Goal: Information Seeking & Learning: Find specific fact

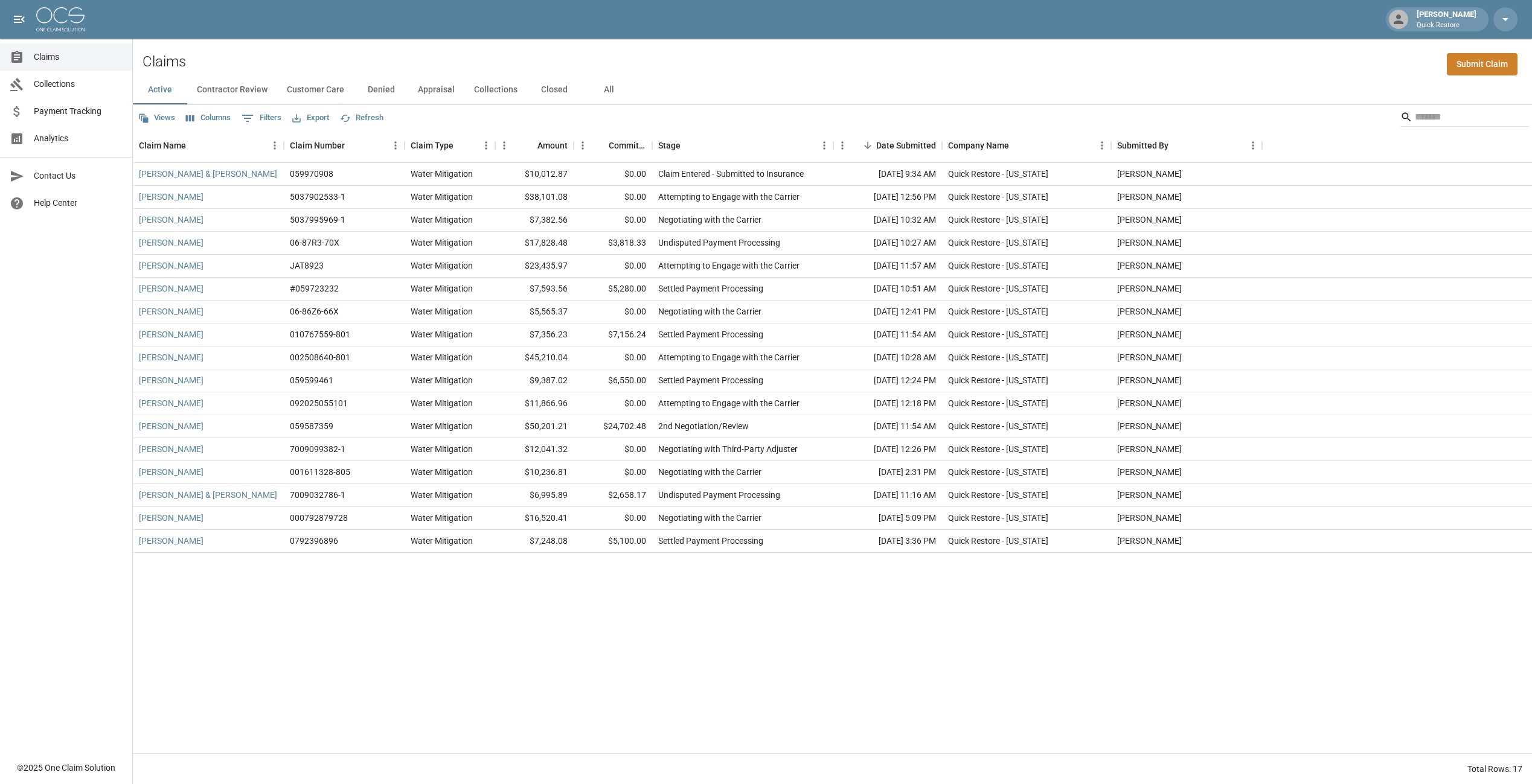
click at [616, 94] on button "All" at bounding box center [609, 90] width 55 height 29
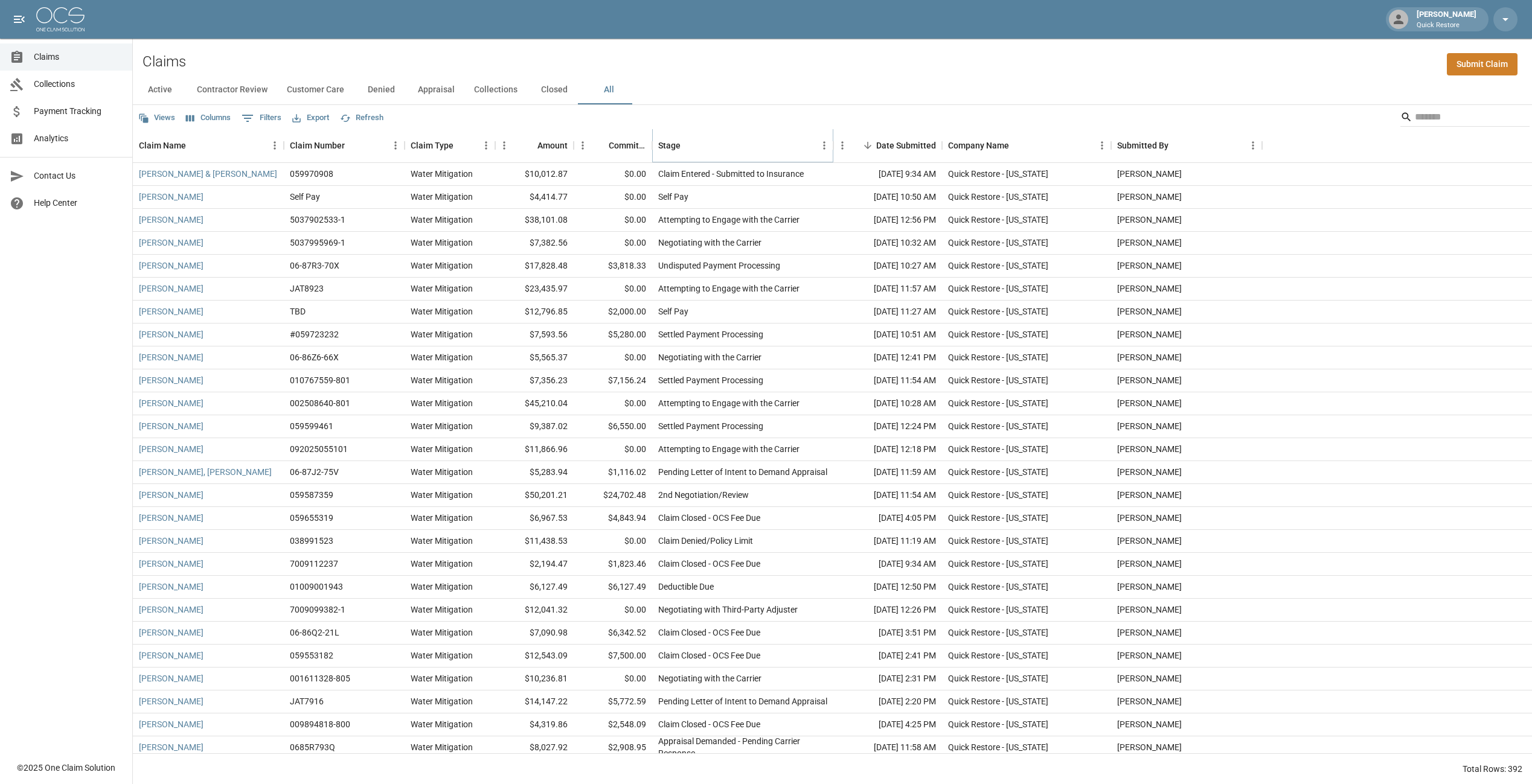
click at [686, 153] on button "Sort" at bounding box center [689, 145] width 17 height 17
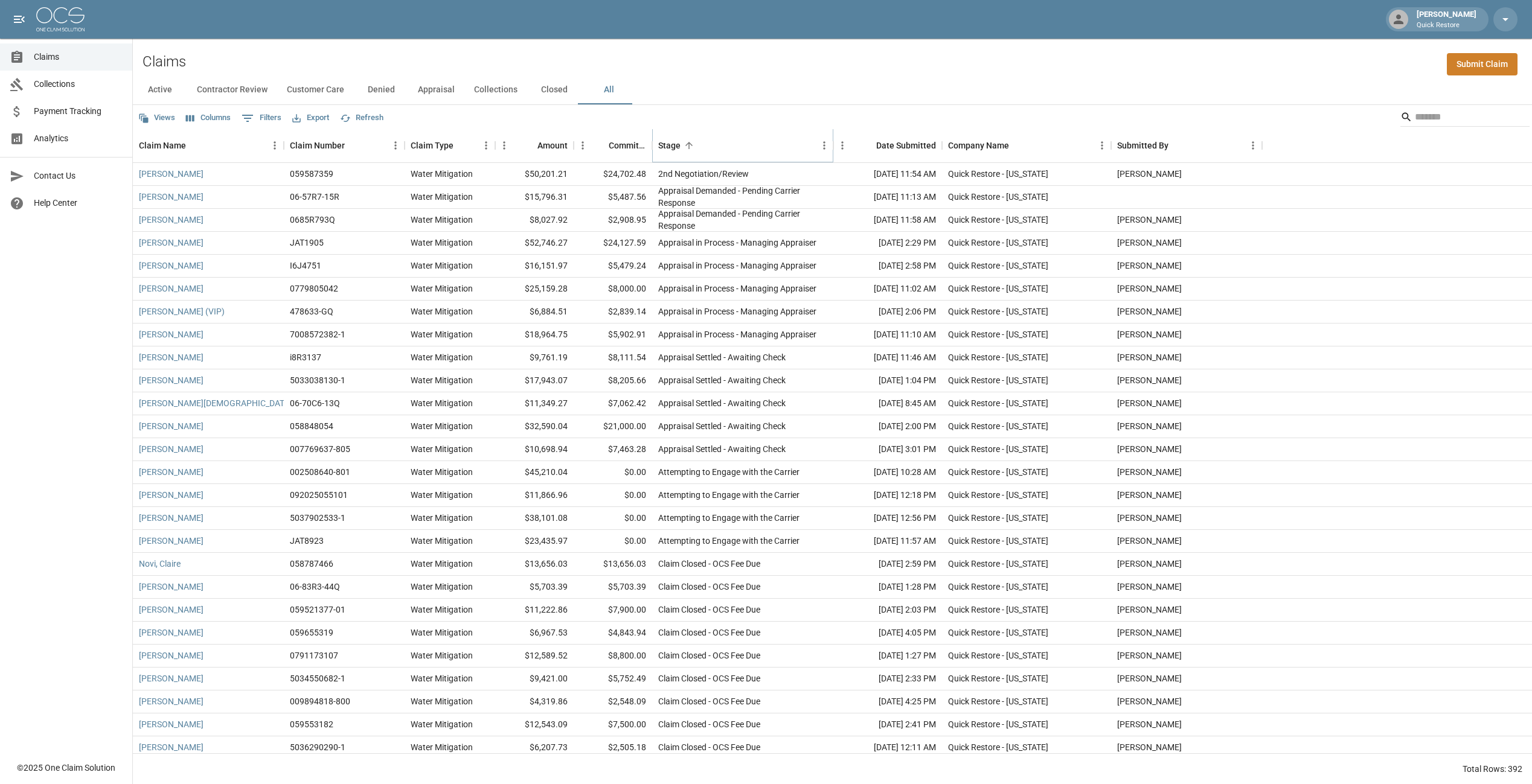
click at [686, 153] on button "Sort" at bounding box center [689, 145] width 17 height 17
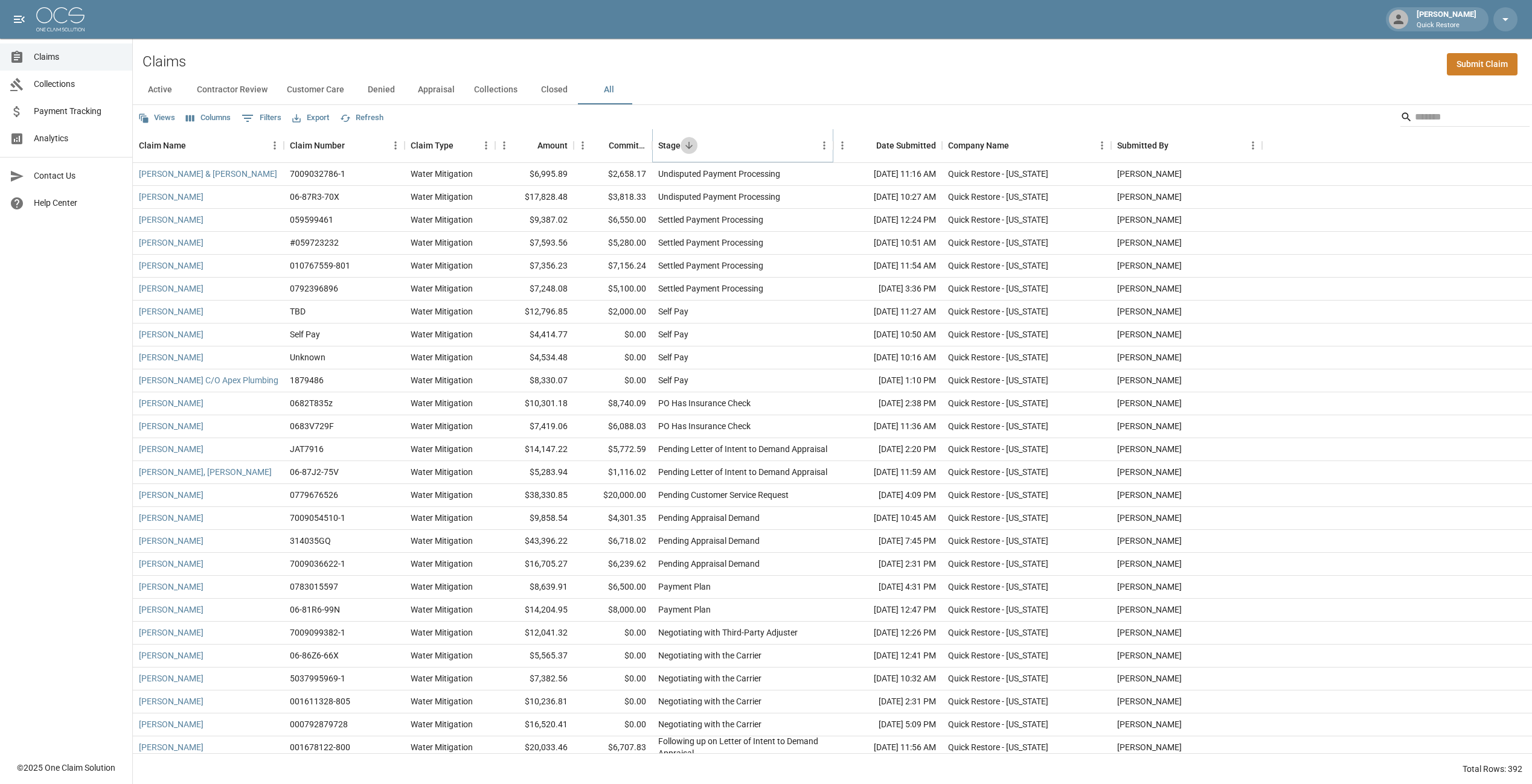
click at [686, 153] on button "Sort" at bounding box center [689, 145] width 17 height 17
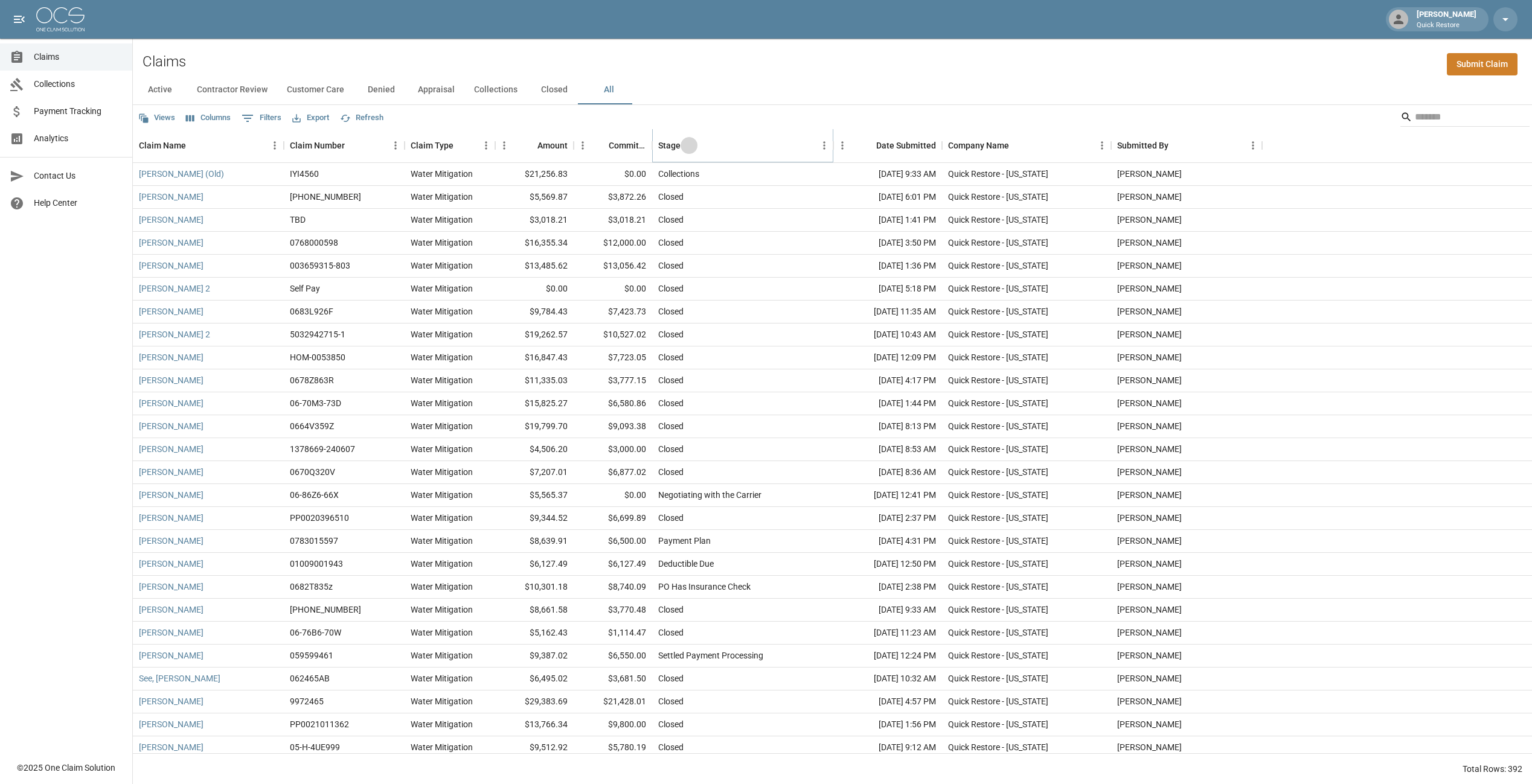
click at [686, 153] on button "Sort" at bounding box center [689, 145] width 17 height 17
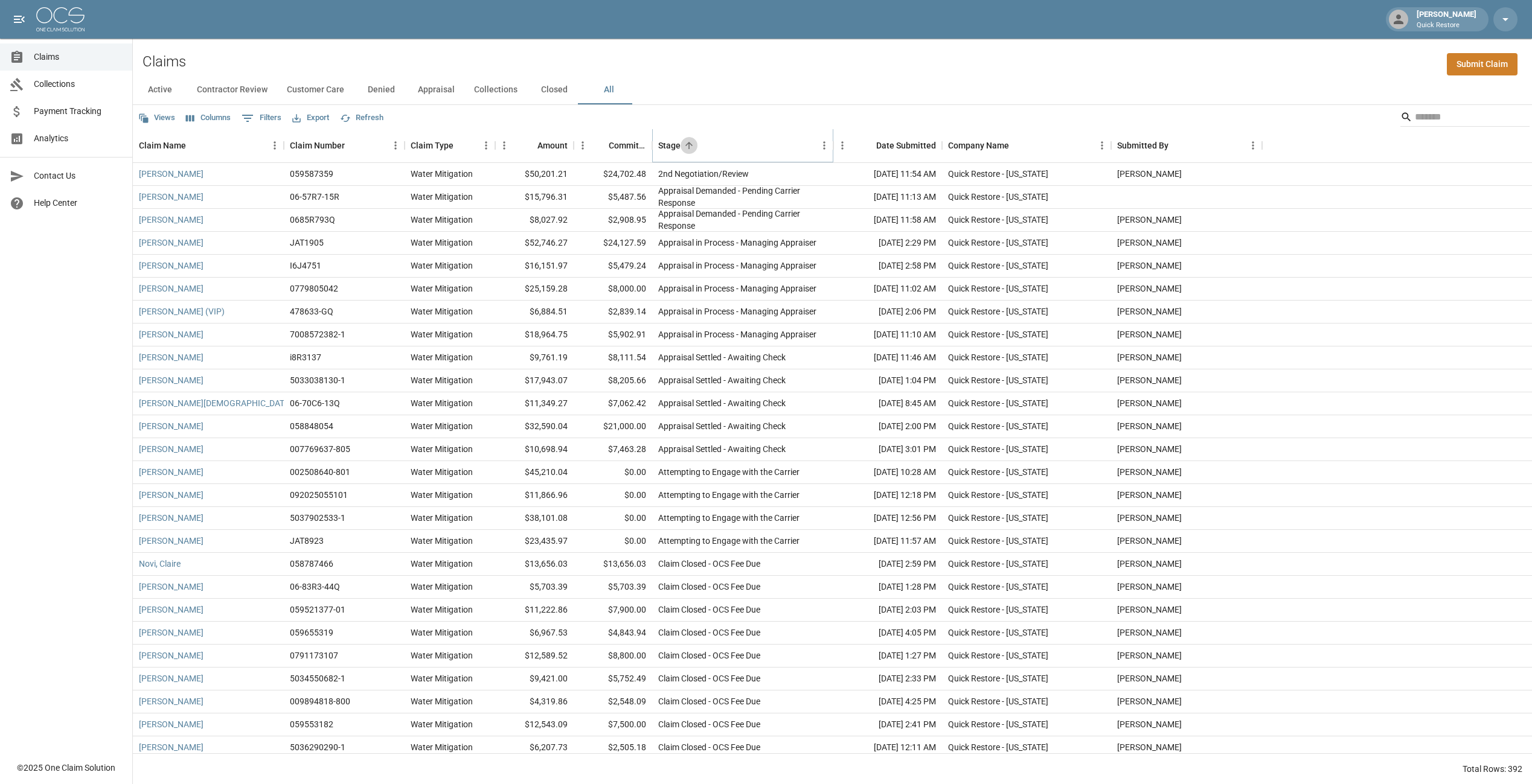
click at [686, 153] on button "Sort" at bounding box center [689, 145] width 17 height 17
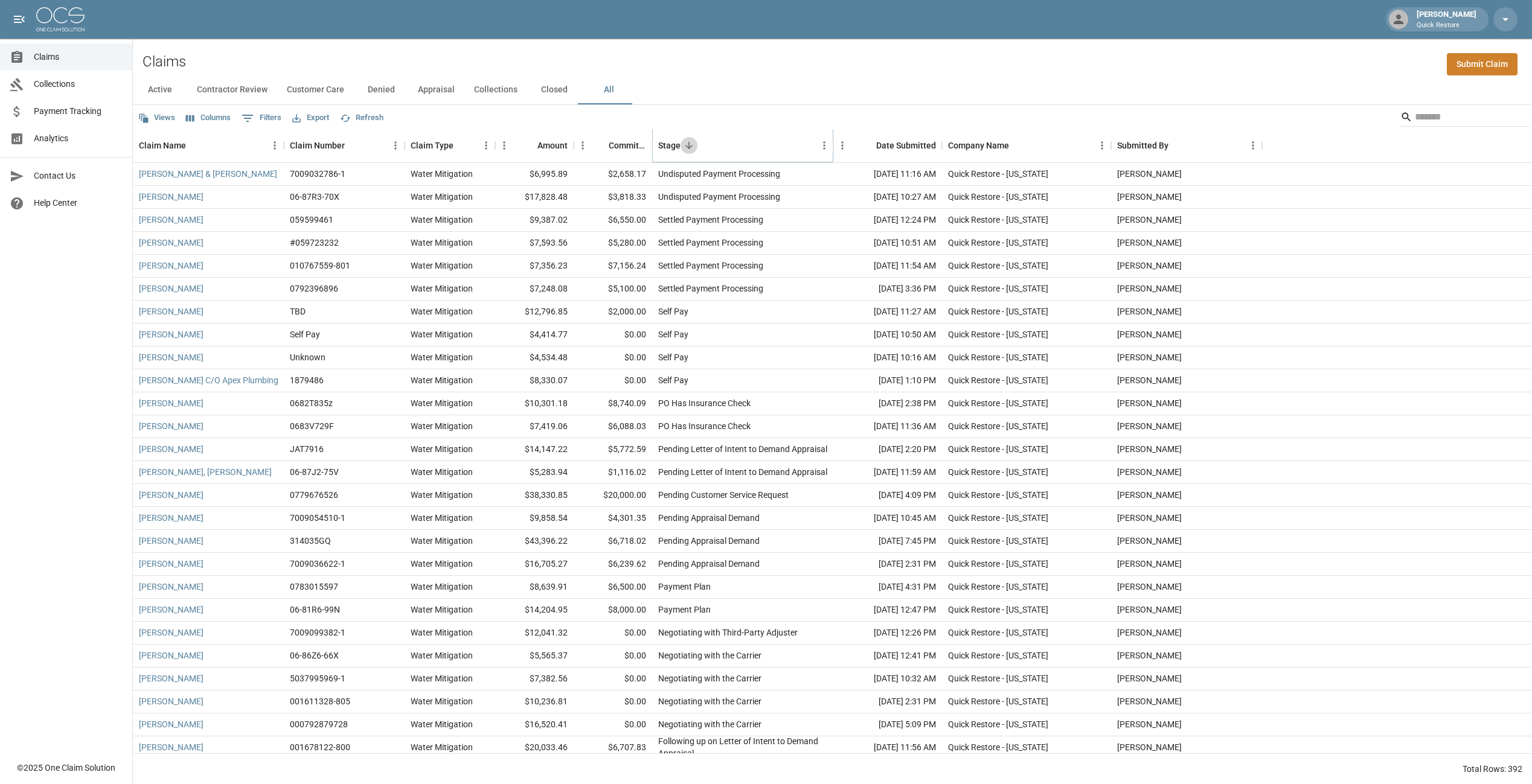
click at [686, 153] on button "Sort" at bounding box center [689, 145] width 17 height 17
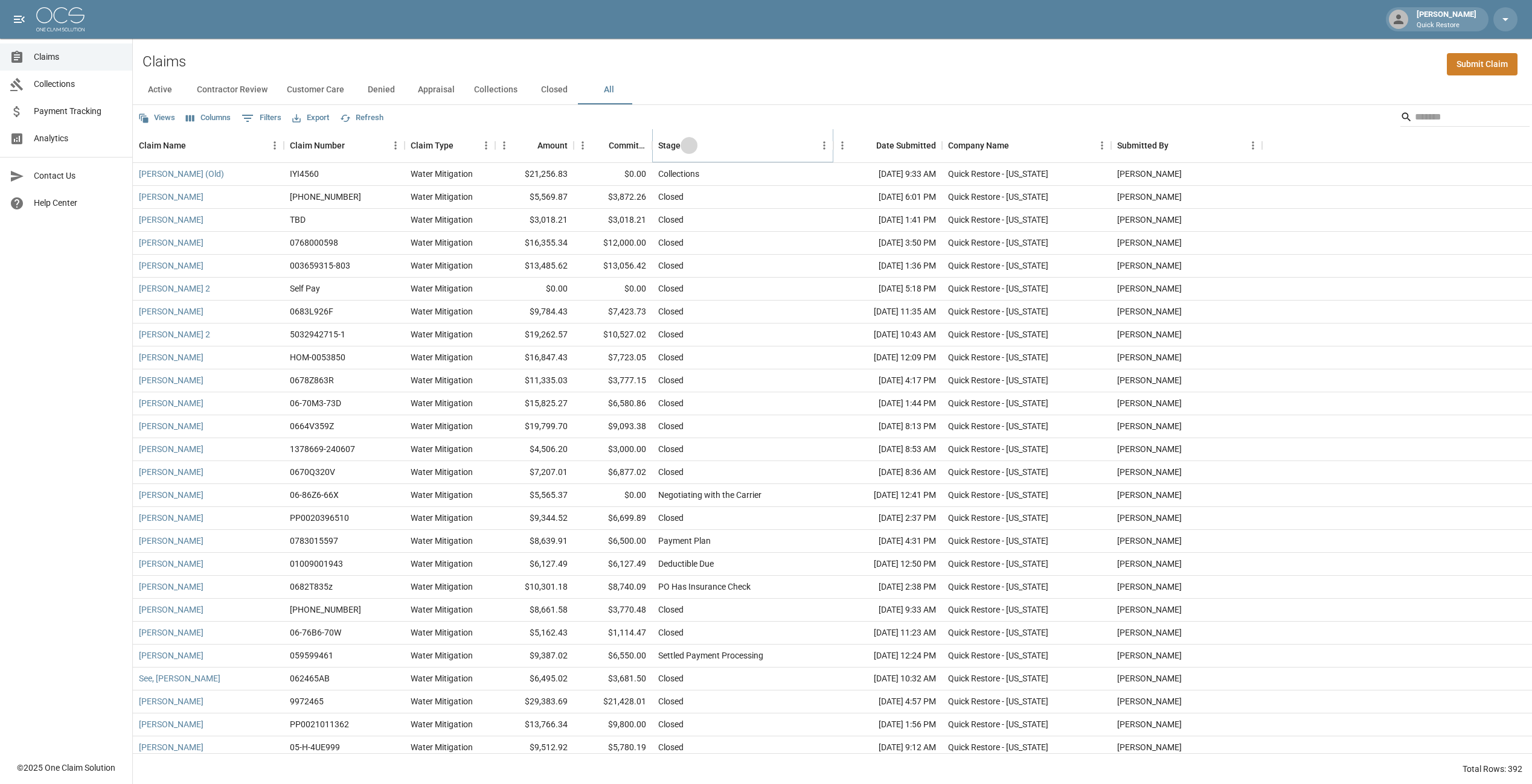
click at [686, 153] on button "Sort" at bounding box center [689, 145] width 17 height 17
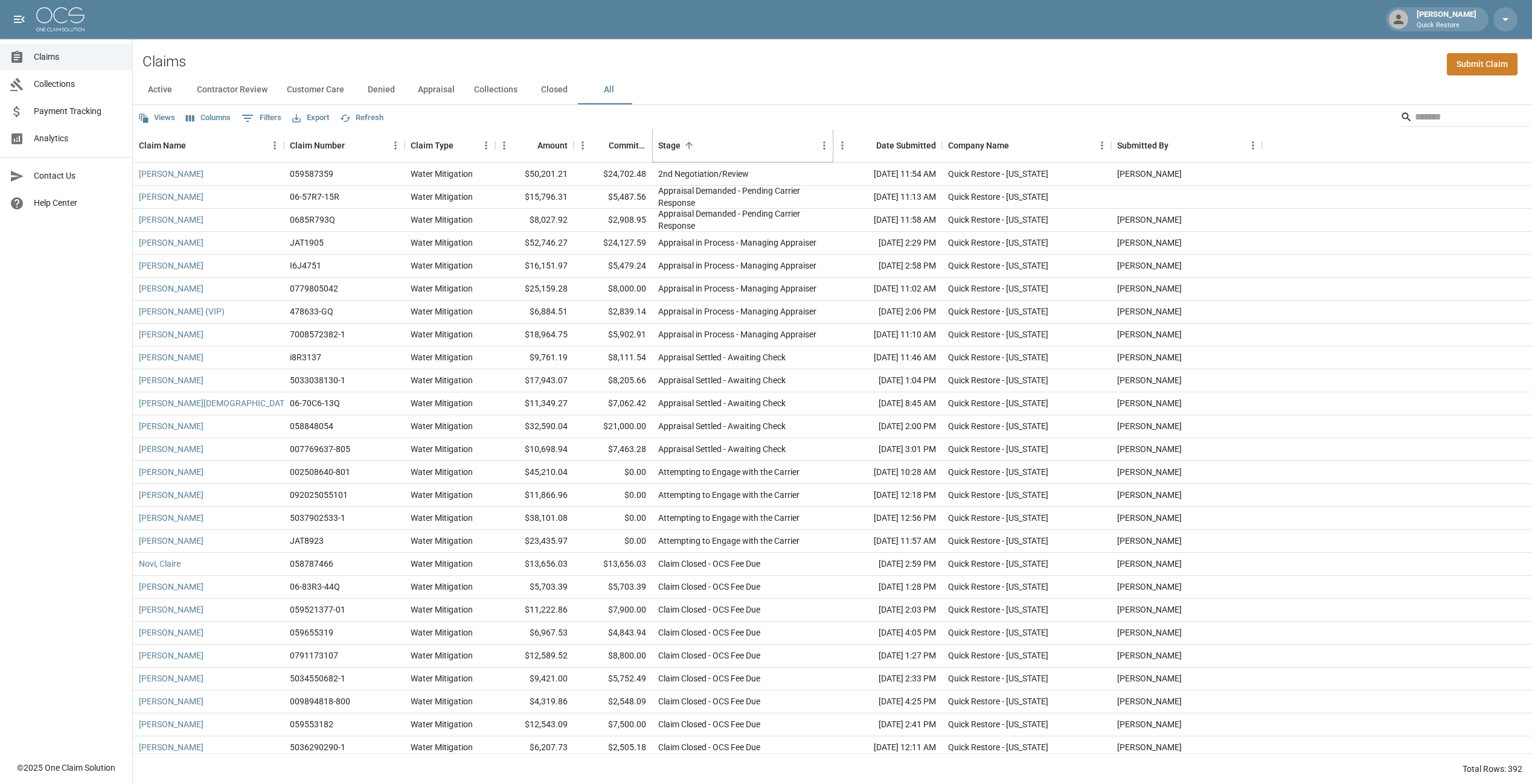
drag, startPoint x: 686, startPoint y: 153, endPoint x: 711, endPoint y: 236, distance: 86.7
drag, startPoint x: 711, startPoint y: 236, endPoint x: 1397, endPoint y: 525, distance: 744.4
click at [1399, 526] on div at bounding box center [1397, 518] width 270 height 23
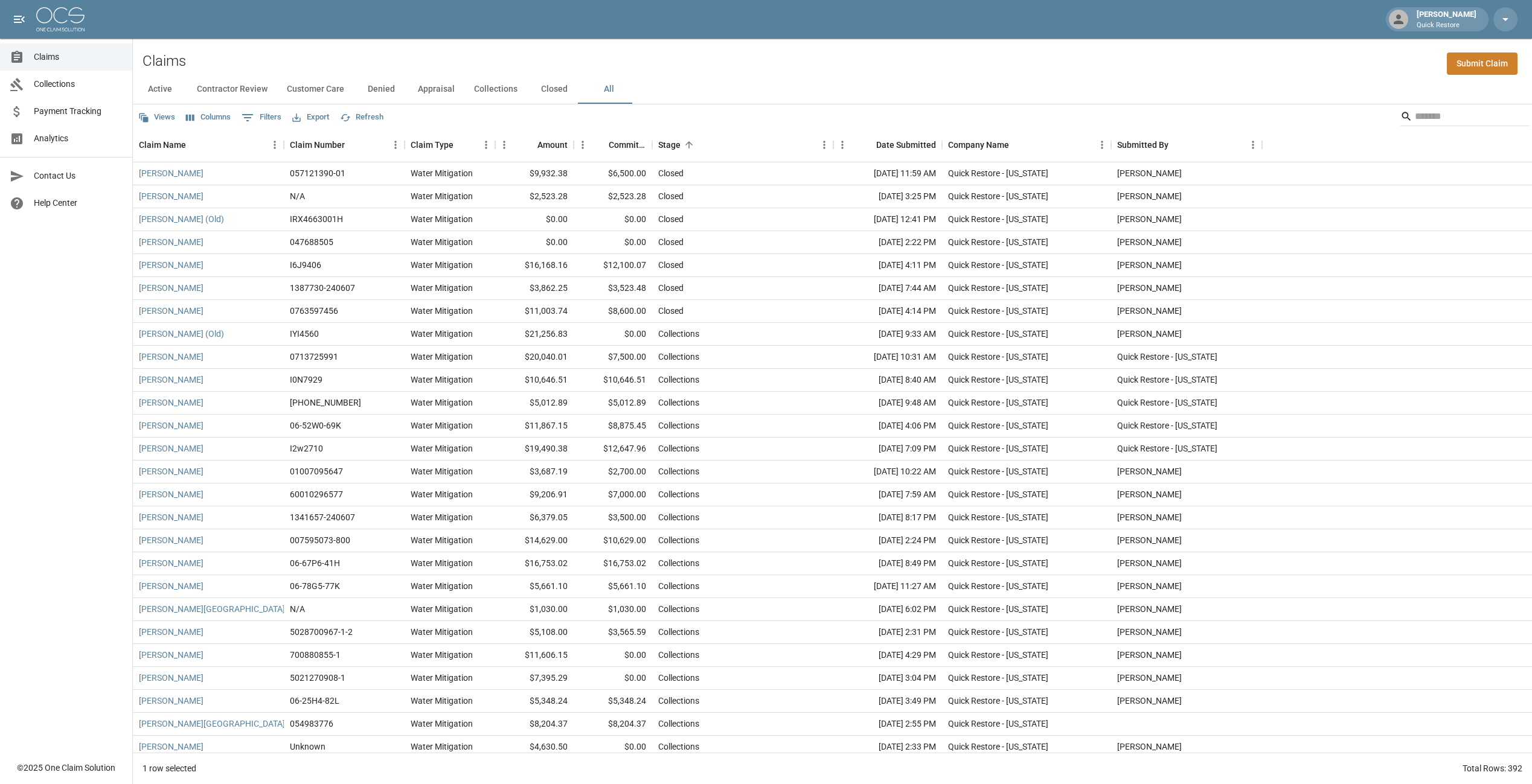
scroll to position [7790, 0]
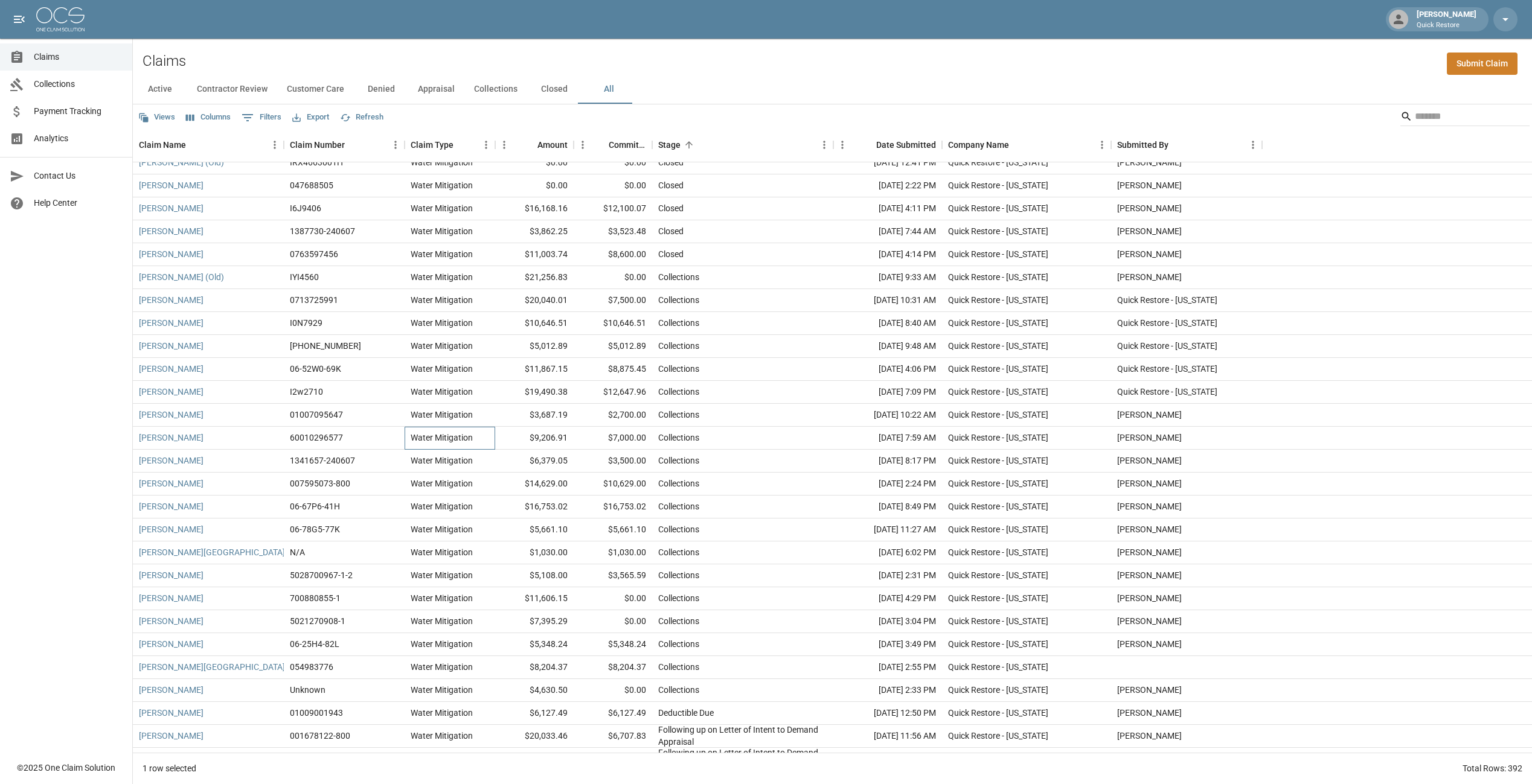
click at [478, 433] on div "Water Mitigation" at bounding box center [450, 438] width 91 height 23
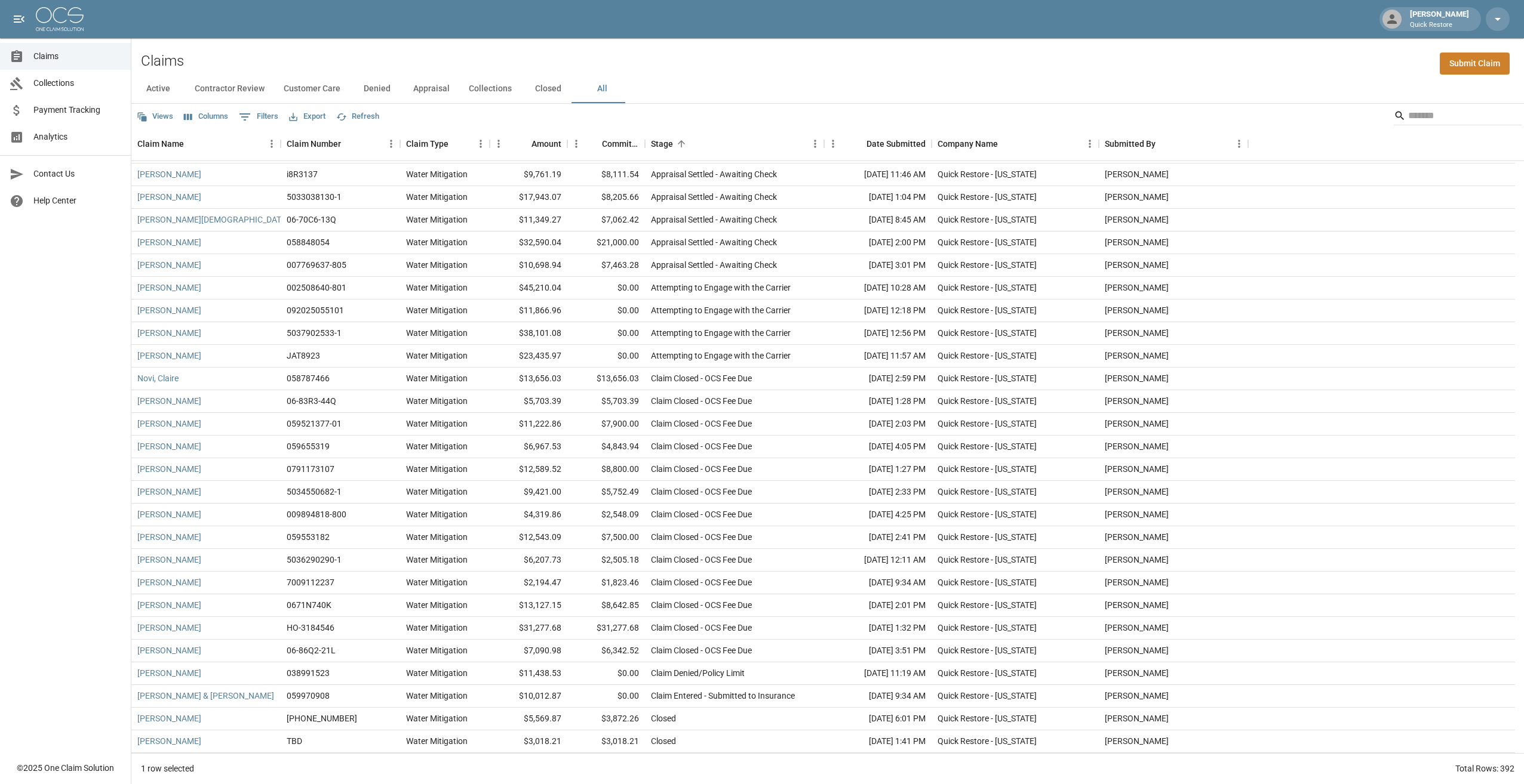
scroll to position [0, 0]
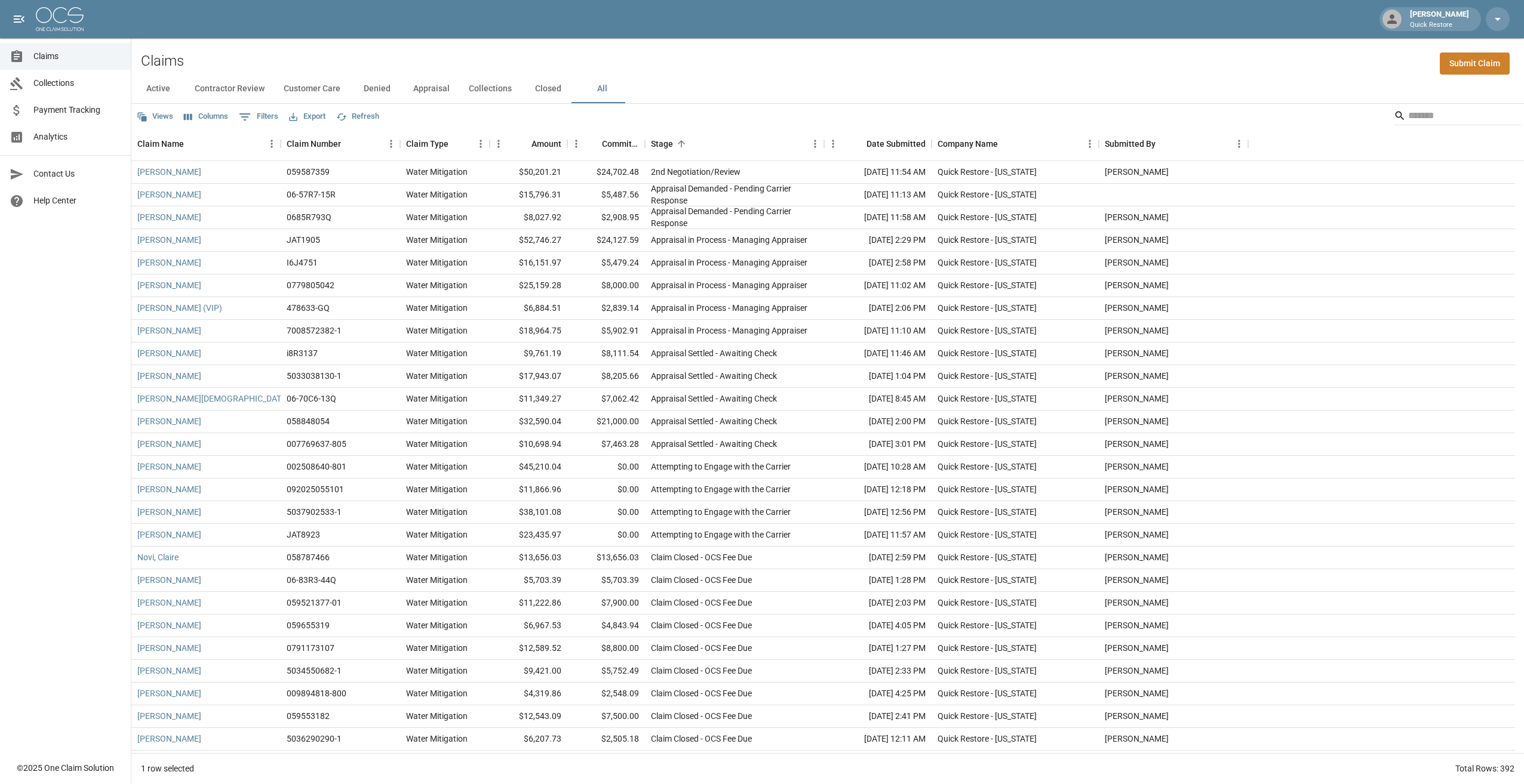
click at [882, 100] on div "Active Contractor Review Customer Care Denied Appraisal Collections Closed All" at bounding box center [828, 89] width 1393 height 29
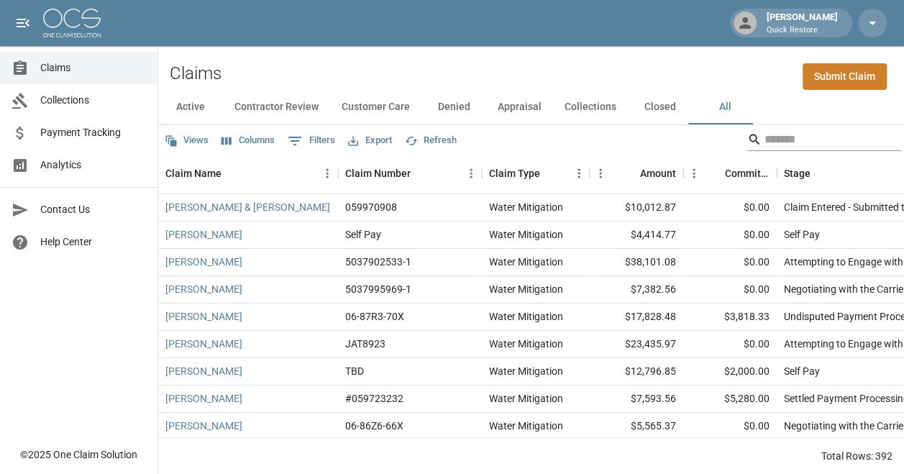
click at [637, 140] on input "Search" at bounding box center [822, 139] width 115 height 23
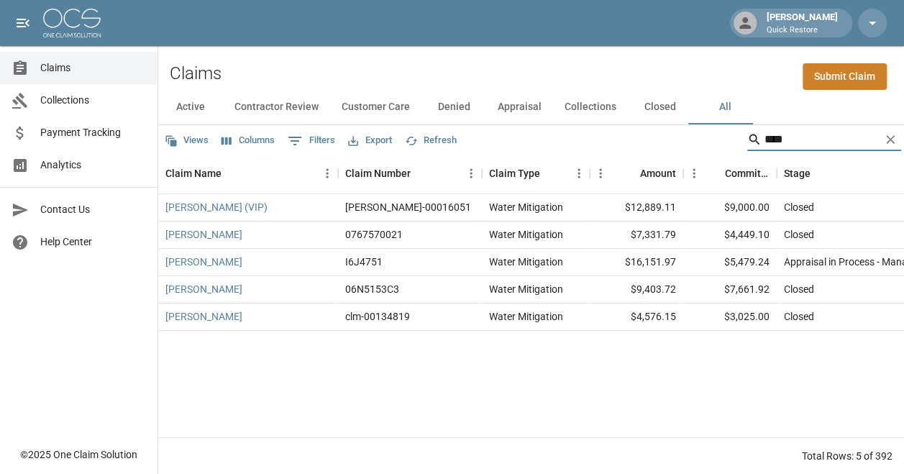
drag, startPoint x: 794, startPoint y: 149, endPoint x: 723, endPoint y: 141, distance: 71.7
click at [637, 141] on div "Views Columns 0 Filters Export Refresh ****" at bounding box center [531, 139] width 746 height 29
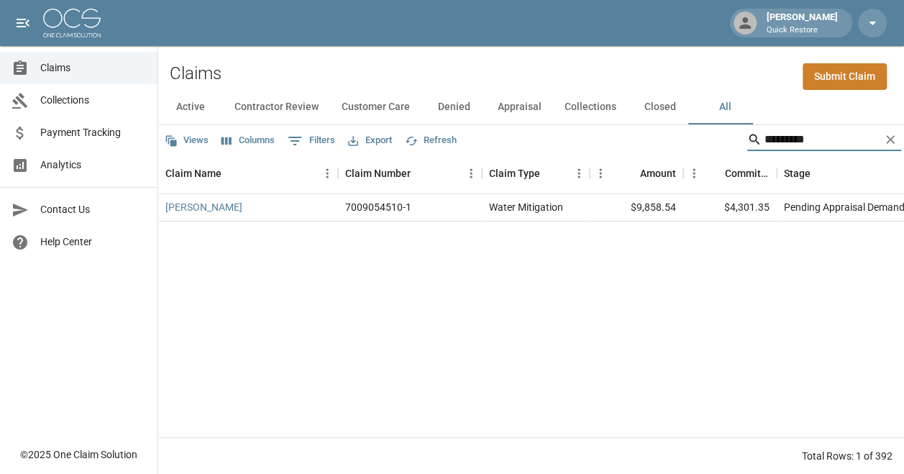
type input "*********"
drag, startPoint x: 679, startPoint y: 206, endPoint x: 630, endPoint y: 206, distance: 48.9
click at [630, 206] on div "$9,858.54" at bounding box center [637, 207] width 94 height 27
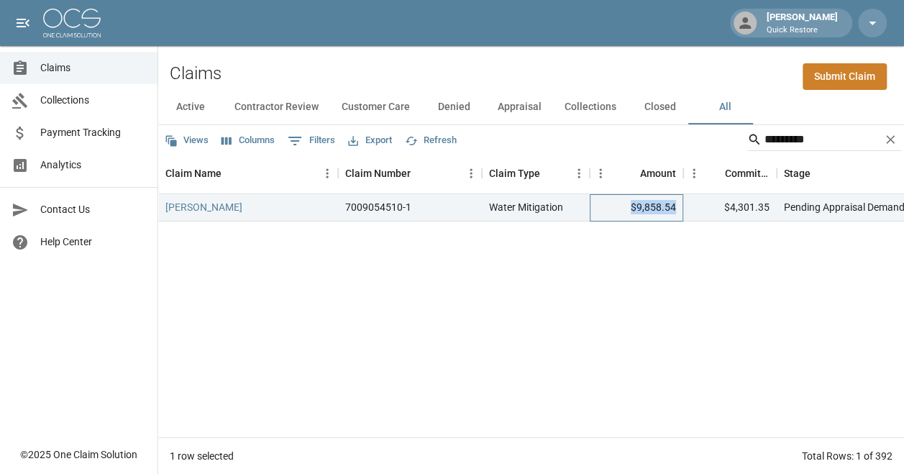
copy div "$9,858.54"
drag, startPoint x: 833, startPoint y: 137, endPoint x: 633, endPoint y: 137, distance: 200.0
click at [633, 137] on div "Views Columns 0 Filters Export Refresh *********" at bounding box center [531, 139] width 746 height 29
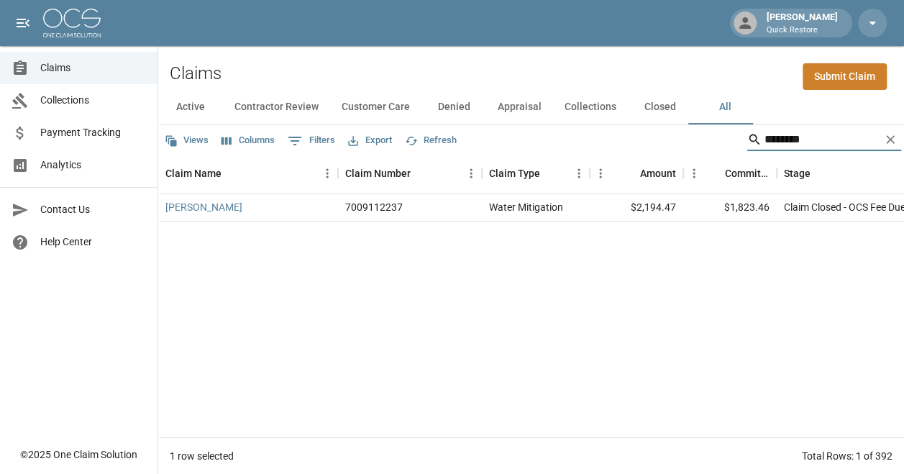
type input "********"
drag, startPoint x: 682, startPoint y: 203, endPoint x: 621, endPoint y: 208, distance: 61.4
click at [621, 208] on div "Delacruz, Joana 7009112237 Water Mitigation $2,194.47 $1,823.46 Claim Closed - …" at bounding box center [830, 207] width 1345 height 27
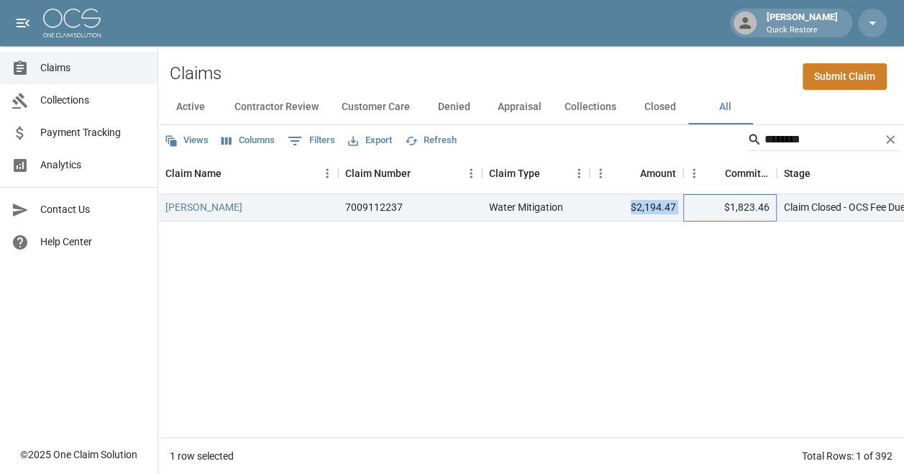
copy div "$2,194.47"
drag, startPoint x: 767, startPoint y: 211, endPoint x: 728, endPoint y: 210, distance: 38.9
click at [637, 210] on div "$1,823.46" at bounding box center [730, 207] width 94 height 27
copy div "$1,823.46"
drag, startPoint x: 816, startPoint y: 136, endPoint x: 713, endPoint y: 150, distance: 103.8
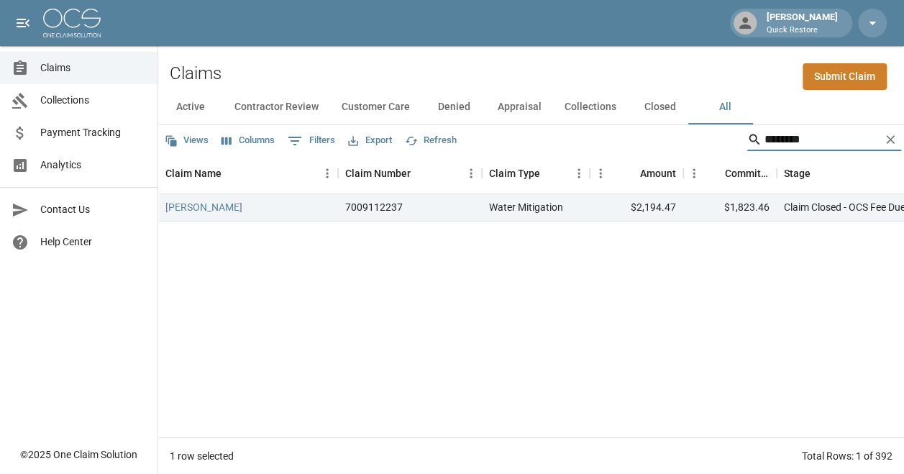
click at [637, 148] on div "Views Columns 0 Filters Export Refresh ********" at bounding box center [531, 139] width 746 height 29
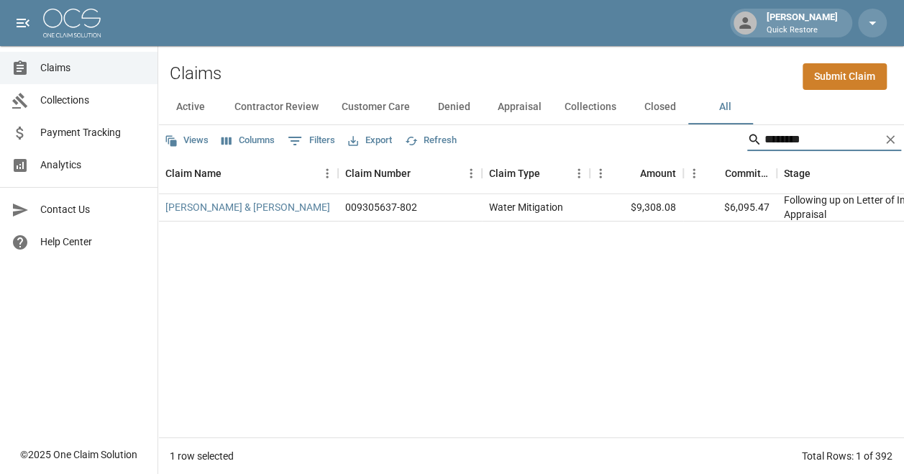
type input "********"
drag, startPoint x: 764, startPoint y: 205, endPoint x: 728, endPoint y: 207, distance: 36.0
click at [637, 207] on div "$6,095.47" at bounding box center [730, 207] width 94 height 27
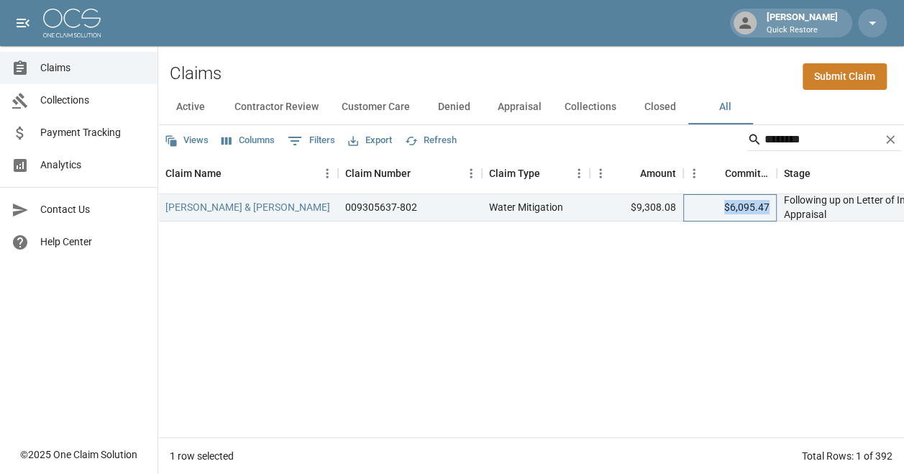
copy div "$6,095.47"
drag, startPoint x: 845, startPoint y: 129, endPoint x: 601, endPoint y: 122, distance: 243.3
click at [629, 143] on div "Views Columns 0 Filters Export Refresh ********" at bounding box center [531, 139] width 746 height 29
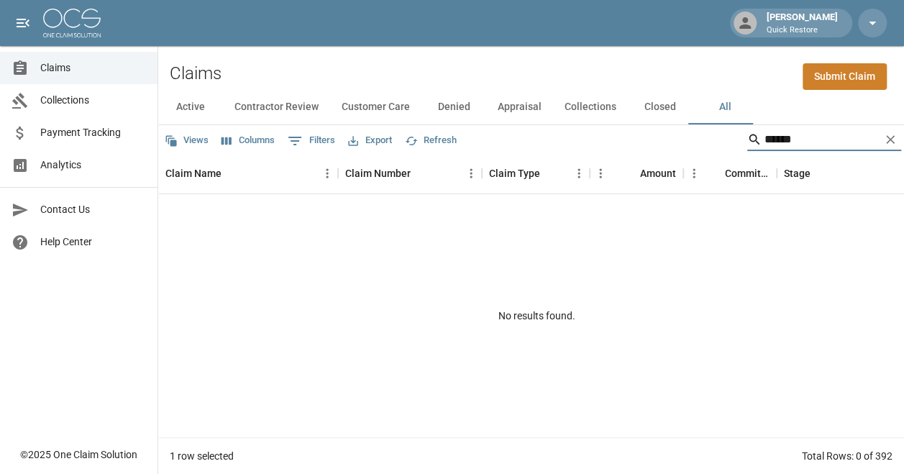
drag, startPoint x: 812, startPoint y: 141, endPoint x: 737, endPoint y: 124, distance: 76.8
click at [637, 135] on div "******" at bounding box center [824, 139] width 154 height 23
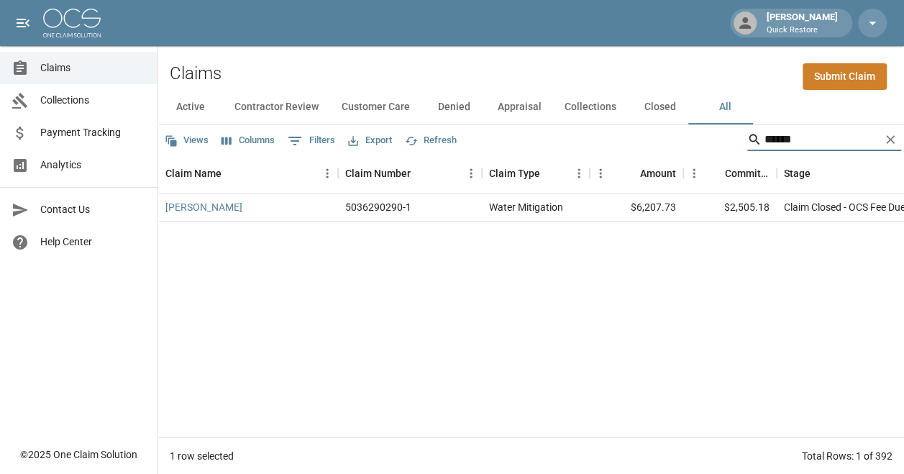
type input "******"
drag, startPoint x: 678, startPoint y: 207, endPoint x: 624, endPoint y: 210, distance: 53.3
click at [625, 210] on div "$6,207.73" at bounding box center [637, 207] width 94 height 27
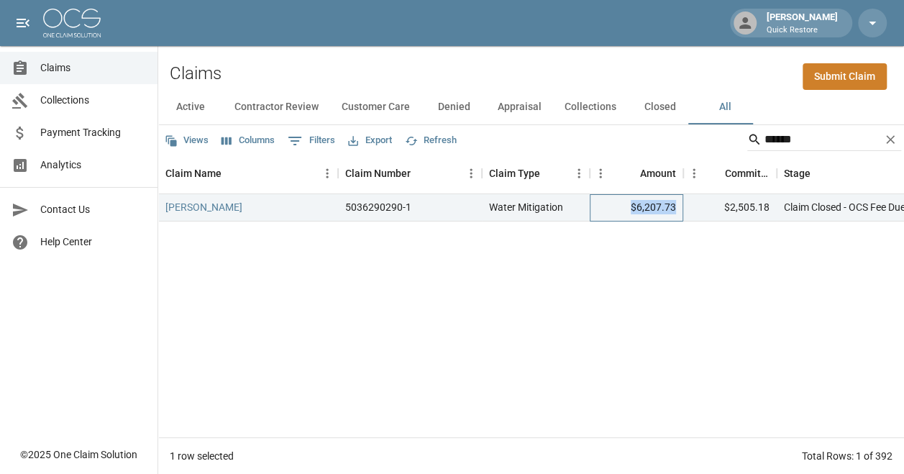
copy div "$6,207.73"
drag, startPoint x: 790, startPoint y: 281, endPoint x: 778, endPoint y: 237, distance: 45.4
click at [637, 280] on div "Kuster Cullen 5036290290-1 Water Mitigation $6,207.73 $2,505.18 Claim Closed - …" at bounding box center [830, 315] width 1345 height 243
